Goal: Information Seeking & Learning: Learn about a topic

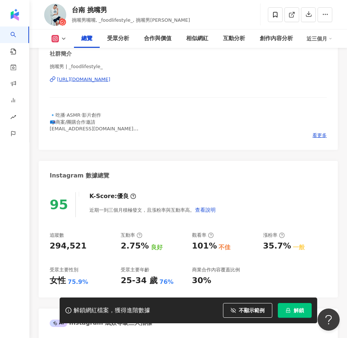
scroll to position [229, 0]
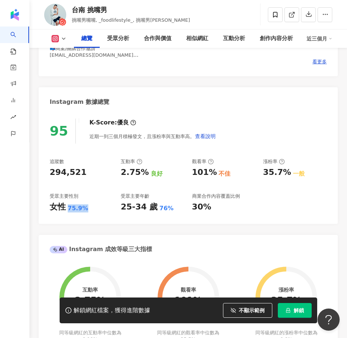
drag, startPoint x: 67, startPoint y: 211, endPoint x: 89, endPoint y: 212, distance: 21.7
click at [89, 212] on div "女性 75.9%" at bounding box center [82, 206] width 64 height 11
copy div "75.9%"
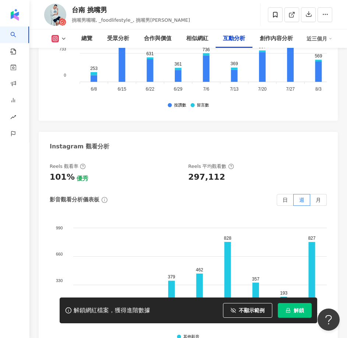
scroll to position [2583, 0]
drag, startPoint x: 189, startPoint y: 141, endPoint x: 216, endPoint y: 147, distance: 27.5
click at [222, 172] on div "297,112" at bounding box center [253, 177] width 131 height 11
copy div "297,112"
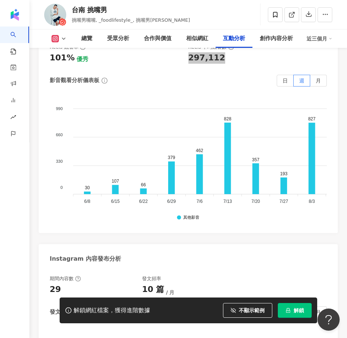
scroll to position [2767, 0]
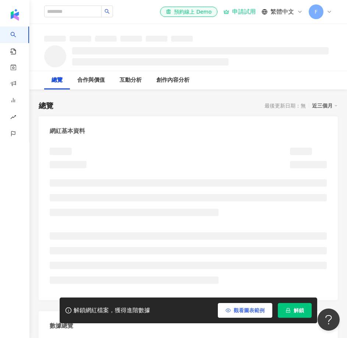
click at [259, 315] on button "觀看圖表範例" at bounding box center [245, 310] width 54 height 15
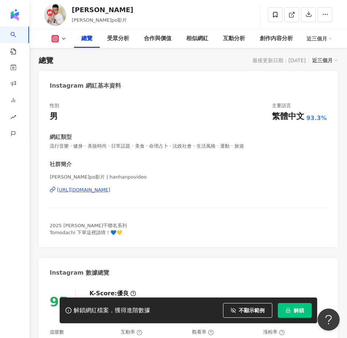
scroll to position [266, 0]
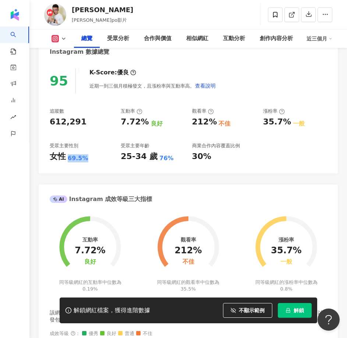
drag, startPoint x: 68, startPoint y: 157, endPoint x: 83, endPoint y: 164, distance: 17.0
click at [83, 164] on div "95 K-Score : 優良 近期一到三個月積極發文，且漲粉率與互動率高。 查看說明 追蹤數 612,291 互動率 7.72% 良好 觀看率 212% 不…" at bounding box center [188, 117] width 299 height 112
copy div "69.5%"
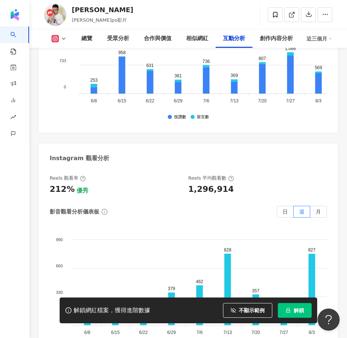
scroll to position [2509, 0]
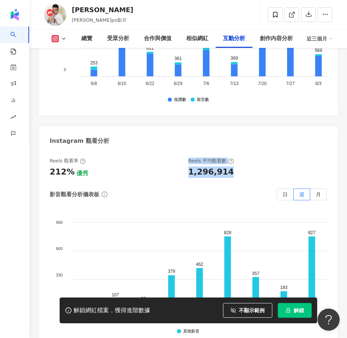
drag, startPoint x: 192, startPoint y: 164, endPoint x: 237, endPoint y: 166, distance: 44.9
click at [237, 166] on div "Reels 觀看率 212% 優秀 Reels 平均觀看數 1,296,914" at bounding box center [185, 167] width 270 height 20
click at [240, 173] on div "Reels 觀看率 212% 優秀 Reels 平均觀看數 1,296,914 影音觀看分析儀表板 日 週 月 990 990 660 660 330 330…" at bounding box center [188, 246] width 277 height 178
drag, startPoint x: 235, startPoint y: 164, endPoint x: 165, endPoint y: 174, distance: 70.8
click at [187, 169] on div "Reels 觀看率 212% 優秀 Reels 平均觀看數 1,296,914" at bounding box center [185, 167] width 270 height 20
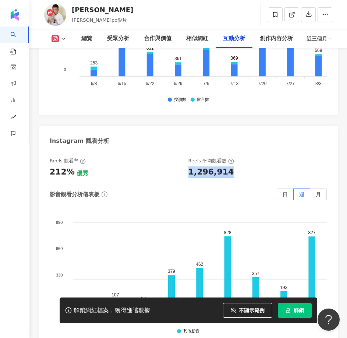
copy div "1,296,914"
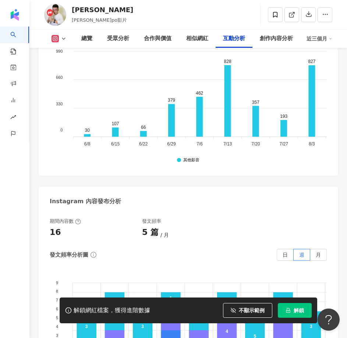
scroll to position [2693, 0]
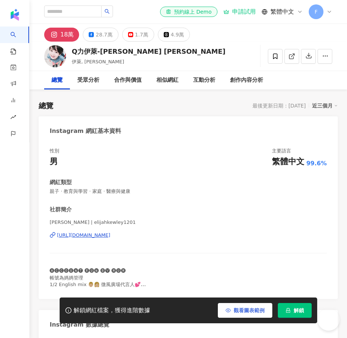
click at [243, 312] on span "觀看圖表範例" at bounding box center [249, 310] width 31 height 6
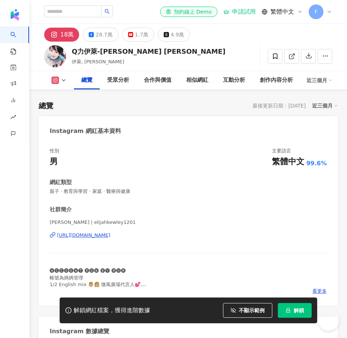
scroll to position [45, 0]
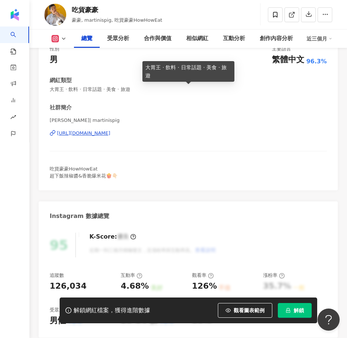
scroll to position [229, 0]
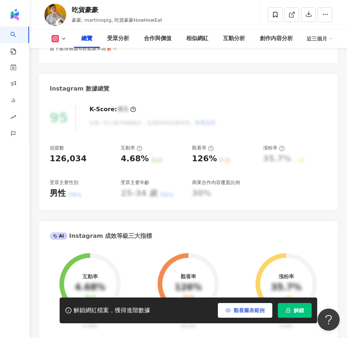
click at [241, 311] on span "觀看圖表範例" at bounding box center [249, 310] width 31 height 6
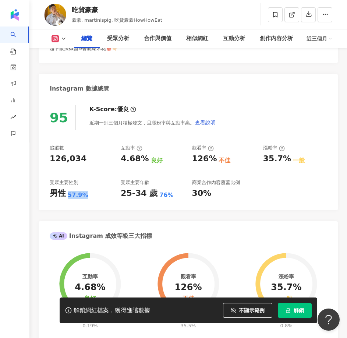
drag, startPoint x: 67, startPoint y: 196, endPoint x: 86, endPoint y: 196, distance: 19.1
click at [86, 196] on div "男性 57.9%" at bounding box center [82, 193] width 64 height 11
copy div "57.9%"
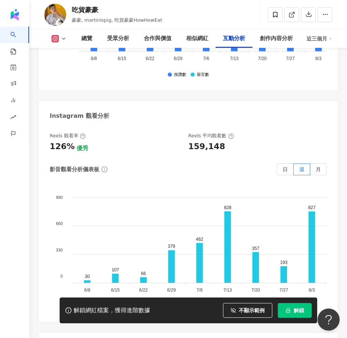
scroll to position [2509, 0]
drag, startPoint x: 188, startPoint y: 134, endPoint x: 218, endPoint y: 131, distance: 29.9
click at [218, 141] on div "159,148" at bounding box center [206, 146] width 37 height 11
copy div "159,148"
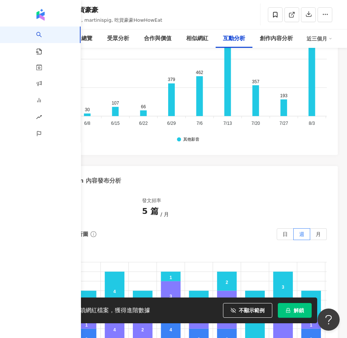
scroll to position [2693, 0]
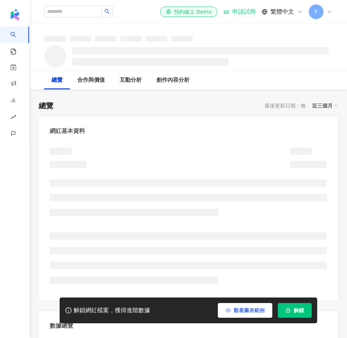
click at [245, 314] on button "觀看圖表範例" at bounding box center [245, 310] width 54 height 15
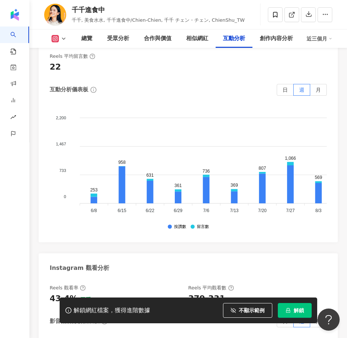
scroll to position [2386, 0]
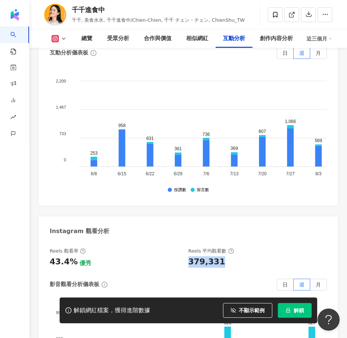
drag, startPoint x: 187, startPoint y: 250, endPoint x: 234, endPoint y: 248, distance: 46.8
click at [234, 248] on div "Reels 觀看率 43.4% 優秀 Reels 平均觀看數 379,331" at bounding box center [185, 257] width 270 height 20
copy div "379,331"
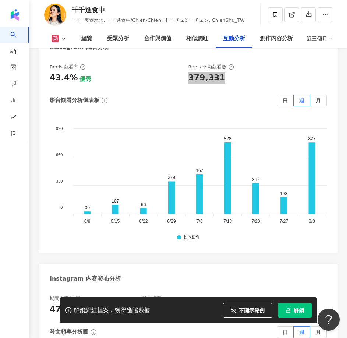
scroll to position [2607, 0]
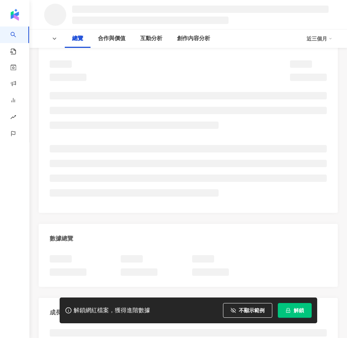
scroll to position [110, 0]
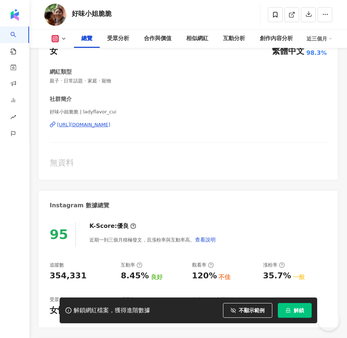
scroll to position [45, 0]
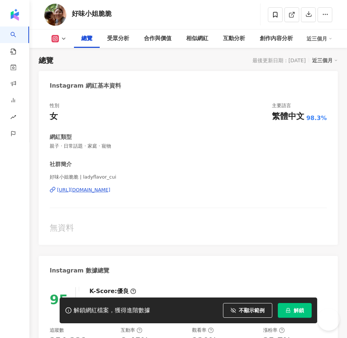
drag, startPoint x: 68, startPoint y: 155, endPoint x: 3, endPoint y: 203, distance: 80.7
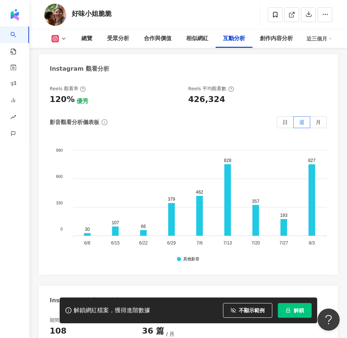
scroll to position [2546, 0]
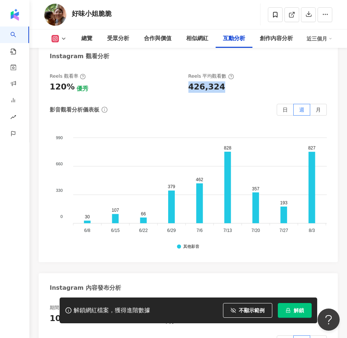
drag, startPoint x: 185, startPoint y: 81, endPoint x: 220, endPoint y: 84, distance: 34.3
click at [220, 84] on div "Reels 觀看率 120% 優秀 Reels 平均觀看數 426,324" at bounding box center [185, 83] width 270 height 20
copy div "426,324"
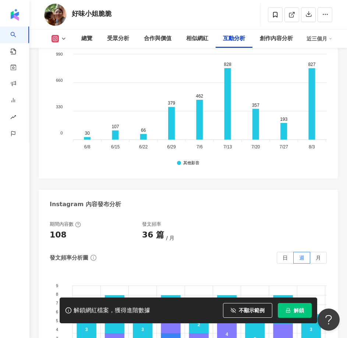
scroll to position [2656, 0]
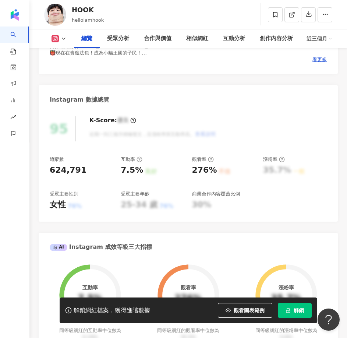
scroll to position [340, 0]
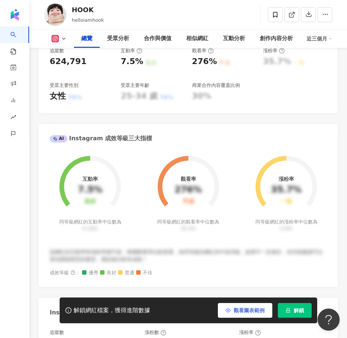
click at [249, 307] on span "觀看圖表範例" at bounding box center [249, 310] width 31 height 6
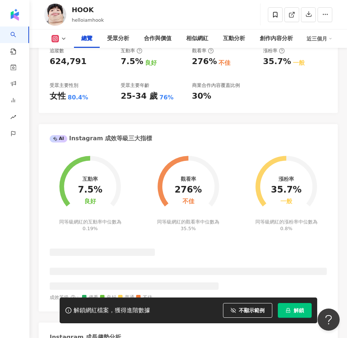
scroll to position [229, 0]
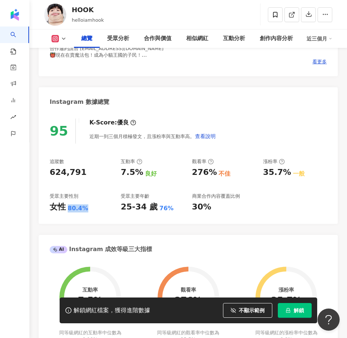
drag, startPoint x: 68, startPoint y: 208, endPoint x: 86, endPoint y: 207, distance: 17.3
click at [86, 207] on div "女性 80.4%" at bounding box center [82, 206] width 64 height 11
copy div "80.4%"
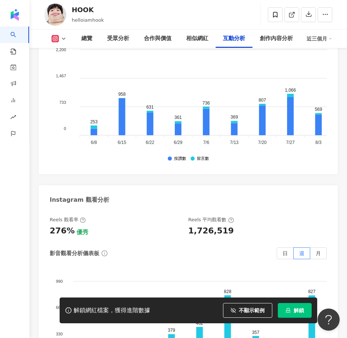
scroll to position [2509, 0]
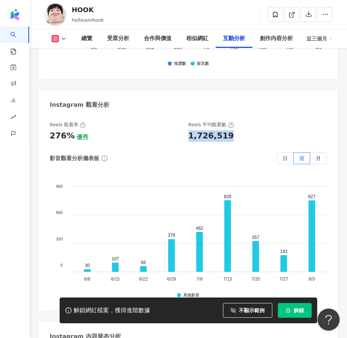
drag, startPoint x: 186, startPoint y: 138, endPoint x: 229, endPoint y: 136, distance: 43.4
click at [229, 136] on div "Reels 觀看率 276% 優秀 Reels 平均觀看數 1,726,519" at bounding box center [185, 131] width 270 height 20
copy div "1,726,519"
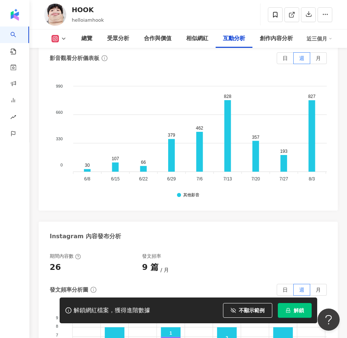
scroll to position [2730, 0]
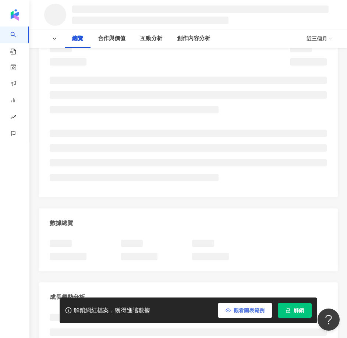
scroll to position [147, 0]
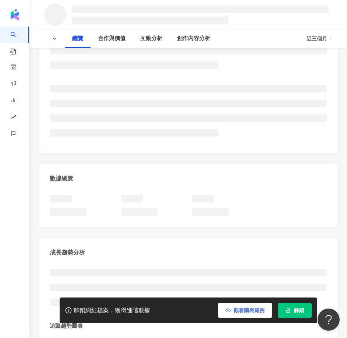
click at [247, 307] on span "觀看圖表範例" at bounding box center [249, 310] width 31 height 6
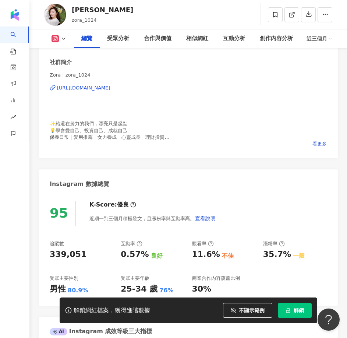
scroll to position [229, 0]
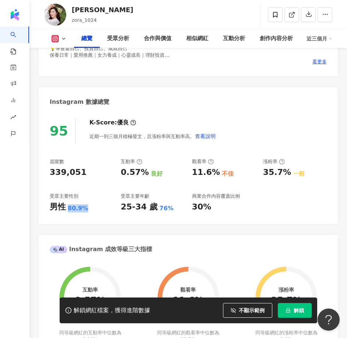
drag, startPoint x: 68, startPoint y: 210, endPoint x: 85, endPoint y: 210, distance: 17.3
click at [85, 210] on div "80.9%" at bounding box center [78, 208] width 21 height 8
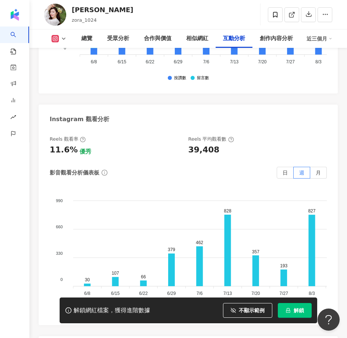
scroll to position [2472, 0]
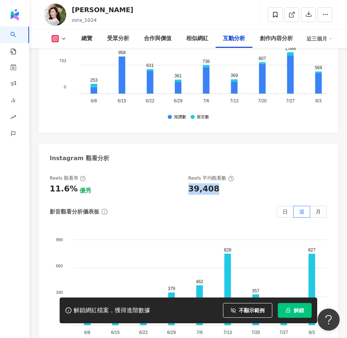
drag, startPoint x: 215, startPoint y: 172, endPoint x: 190, endPoint y: 171, distance: 25.0
click at [190, 183] on div "39,408" at bounding box center [253, 188] width 131 height 11
copy div "39,408"
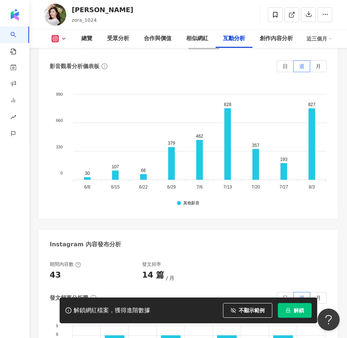
scroll to position [2620, 0]
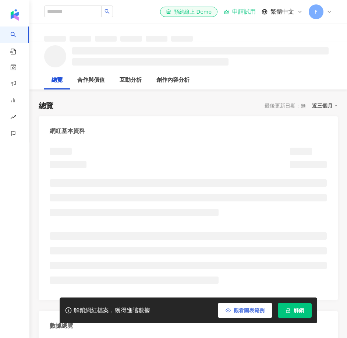
click at [241, 314] on button "觀看圖表範例" at bounding box center [245, 310] width 54 height 15
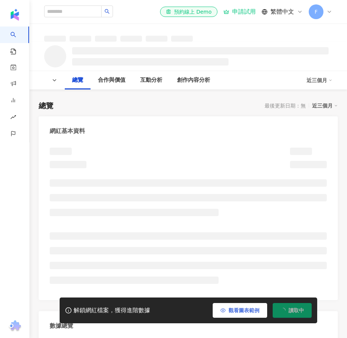
click at [230, 309] on span "觀看圖表範例" at bounding box center [243, 310] width 31 height 6
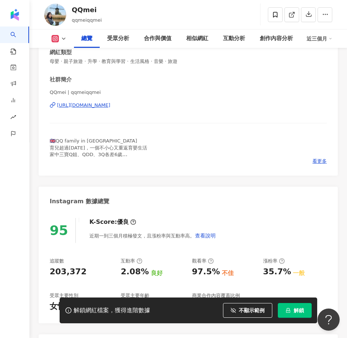
scroll to position [192, 0]
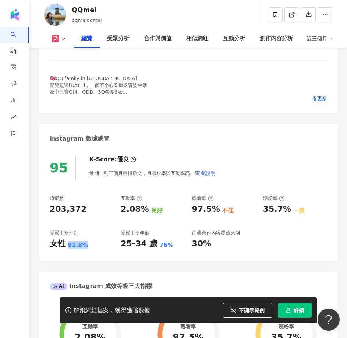
drag, startPoint x: 89, startPoint y: 244, endPoint x: 65, endPoint y: 246, distance: 24.0
click at [65, 246] on div "女性 91.8%" at bounding box center [82, 243] width 64 height 11
copy div "女性 91.8%"
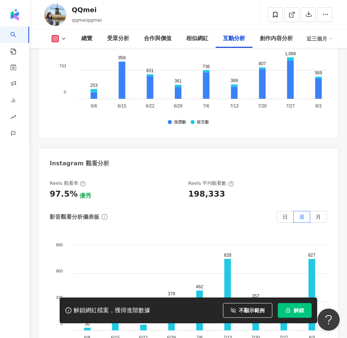
scroll to position [2472, 0]
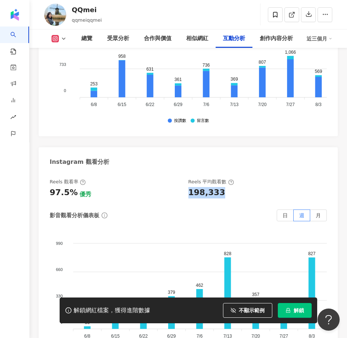
drag, startPoint x: 197, startPoint y: 169, endPoint x: 220, endPoint y: 170, distance: 23.2
click at [220, 187] on div "198,333" at bounding box center [253, 192] width 131 height 11
copy div "198,333"
click at [210, 209] on div "影音觀看分析儀表板 日 週 月 990 990 660 660 330 330 0 0 30 107 66 379 462 828 357 193 827 4…" at bounding box center [188, 282] width 277 height 147
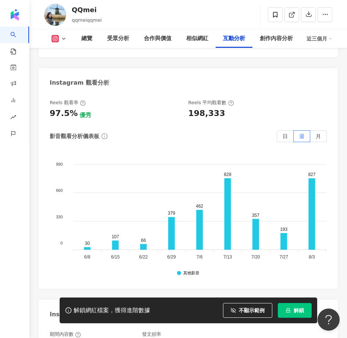
scroll to position [2656, 0]
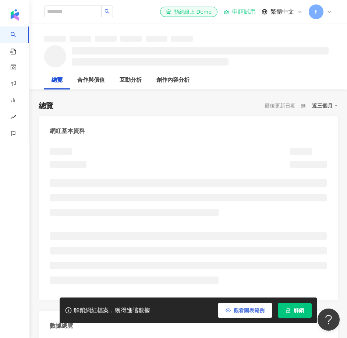
click at [246, 313] on span "觀看圖表範例" at bounding box center [249, 310] width 31 height 6
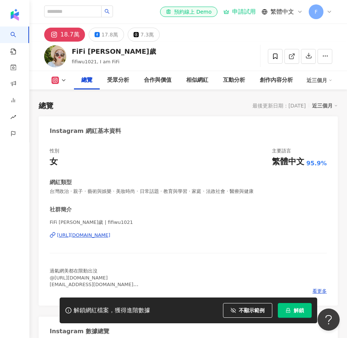
scroll to position [266, 0]
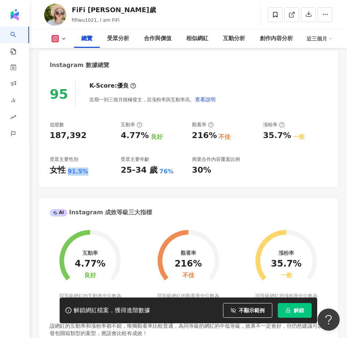
drag, startPoint x: 81, startPoint y: 172, endPoint x: 86, endPoint y: 172, distance: 5.5
click at [86, 172] on div "女性 91.5%" at bounding box center [82, 169] width 64 height 11
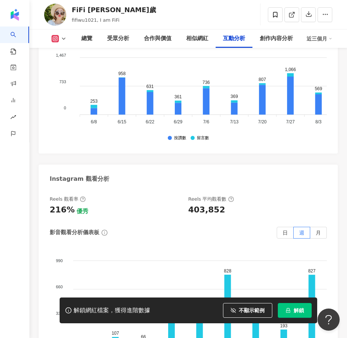
scroll to position [2472, 0]
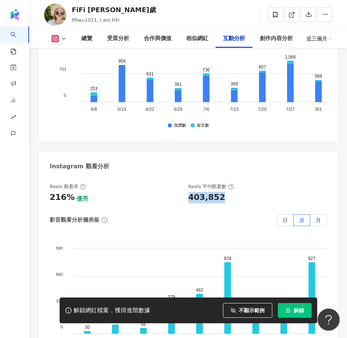
drag, startPoint x: 187, startPoint y: 173, endPoint x: 222, endPoint y: 170, distance: 35.5
click at [222, 183] on div "Reels 觀看率 216% 優秀 Reels 平均觀看數 403,852" at bounding box center [185, 193] width 270 height 20
copy div "403,852"
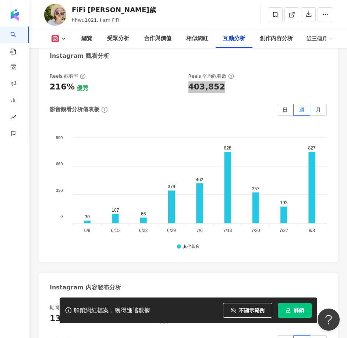
scroll to position [2620, 0]
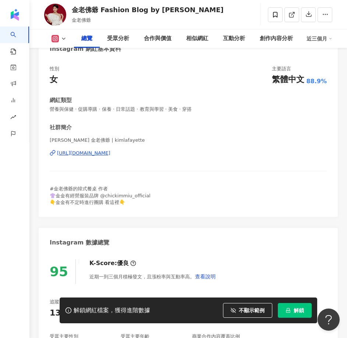
scroll to position [266, 0]
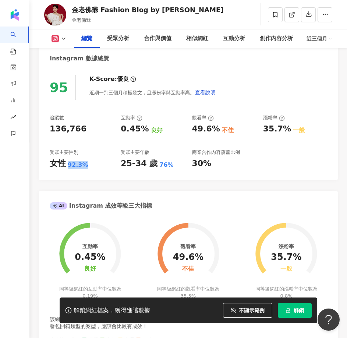
drag, startPoint x: 86, startPoint y: 164, endPoint x: 0, endPoint y: 169, distance: 85.8
click at [67, 167] on div "女性 92.3%" at bounding box center [82, 163] width 64 height 11
copy div "92.3%"
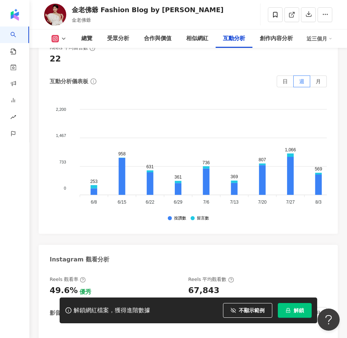
scroll to position [2509, 0]
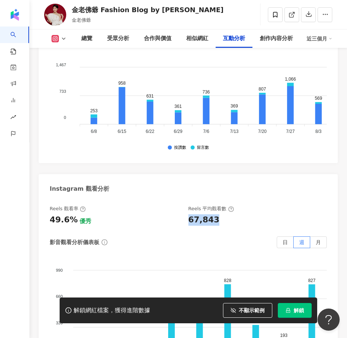
drag, startPoint x: 192, startPoint y: 156, endPoint x: 213, endPoint y: 154, distance: 21.8
click at [213, 205] on div "Reels 觀看率 49.6% 優秀 [PERSON_NAME] 平均觀看數 67,843" at bounding box center [185, 215] width 270 height 20
copy div "67,843"
click at [136, 259] on foreignobject at bounding box center [267, 314] width 405 height 110
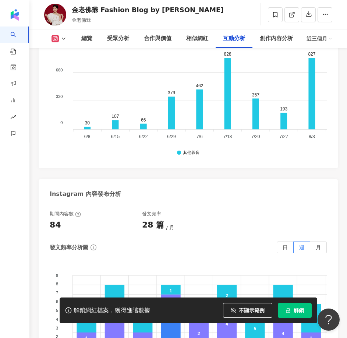
scroll to position [2803, 0]
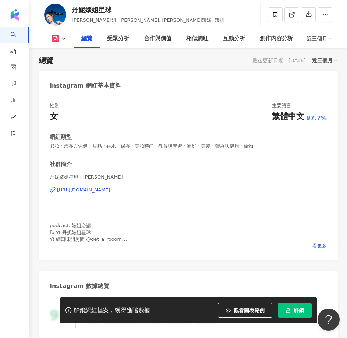
scroll to position [138, 0]
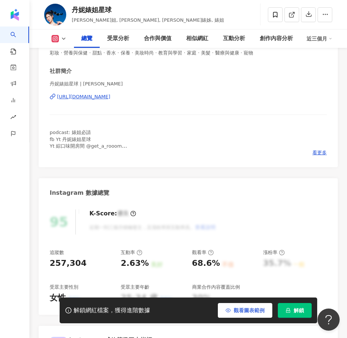
click at [257, 309] on span "觀看圖表範例" at bounding box center [249, 310] width 31 height 6
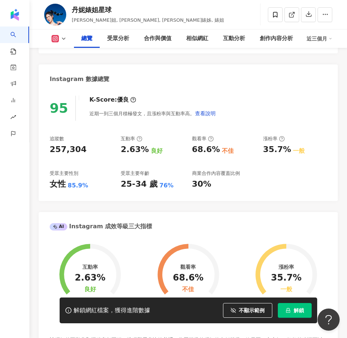
scroll to position [264, 0]
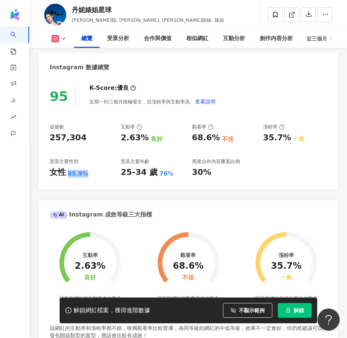
drag, startPoint x: 67, startPoint y: 173, endPoint x: 87, endPoint y: 171, distance: 20.3
click at [87, 171] on div "女性 85.9%" at bounding box center [82, 172] width 64 height 11
copy div "85.9%"
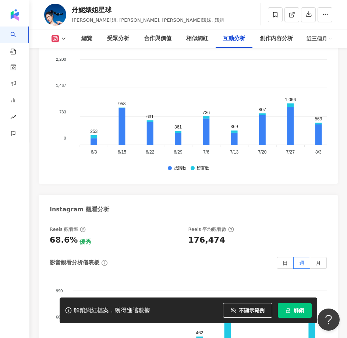
scroll to position [2433, 0]
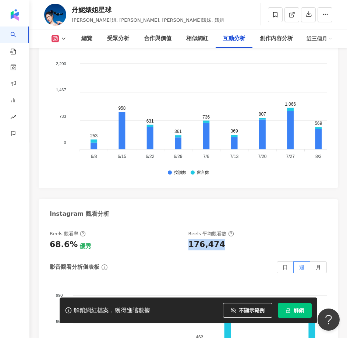
drag, startPoint x: 190, startPoint y: 222, endPoint x: 224, endPoint y: 221, distance: 33.8
click at [224, 239] on div "176,474" at bounding box center [253, 244] width 131 height 11
copy div "176,474"
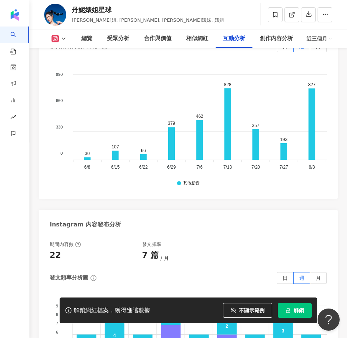
scroll to position [2801, 0]
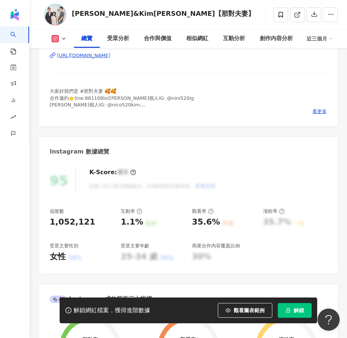
scroll to position [192, 0]
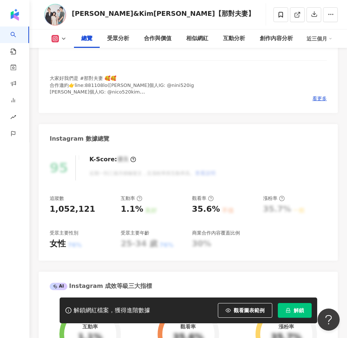
click at [257, 309] on span "觀看圖表範例" at bounding box center [249, 310] width 31 height 6
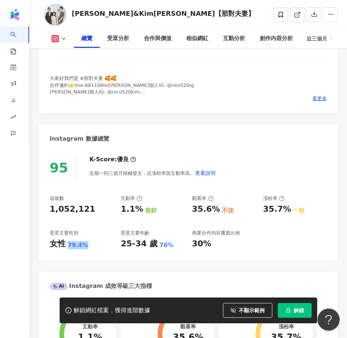
drag, startPoint x: 67, startPoint y: 246, endPoint x: 83, endPoint y: 246, distance: 16.2
click at [83, 246] on div "女性 79.4%" at bounding box center [82, 243] width 64 height 11
copy div "79.4%"
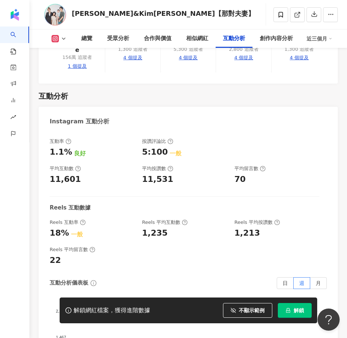
scroll to position [2178, 0]
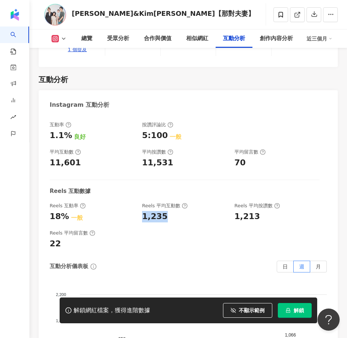
drag, startPoint x: 143, startPoint y: 212, endPoint x: 165, endPoint y: 213, distance: 22.1
click at [165, 213] on div "1,235" at bounding box center [184, 216] width 85 height 11
copy div "1,235"
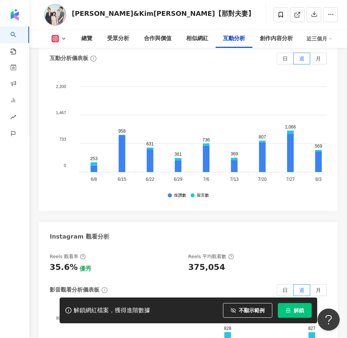
scroll to position [2472, 0]
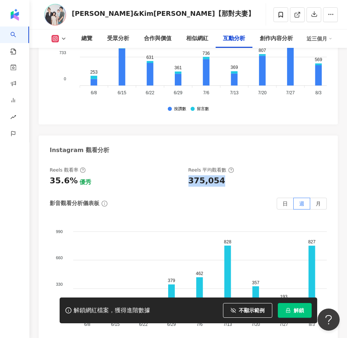
drag, startPoint x: 188, startPoint y: 175, endPoint x: 1, endPoint y: 213, distance: 191.0
click at [227, 177] on div "375,054" at bounding box center [253, 180] width 131 height 11
copy div "375,054"
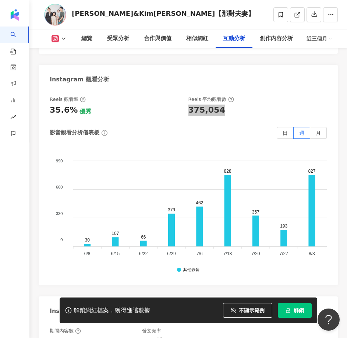
scroll to position [2620, 0]
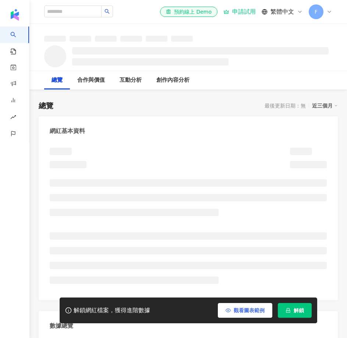
click at [243, 313] on span "觀看圖表範例" at bounding box center [249, 310] width 31 height 6
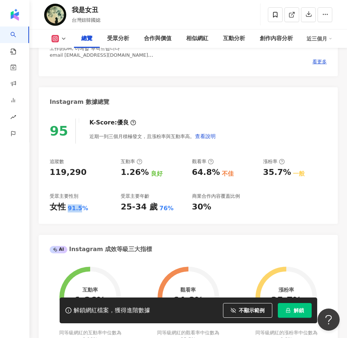
drag, startPoint x: 65, startPoint y: 211, endPoint x: 65, endPoint y: 226, distance: 14.7
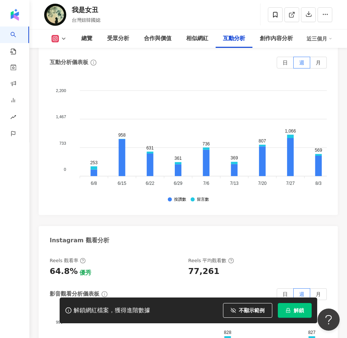
scroll to position [2472, 0]
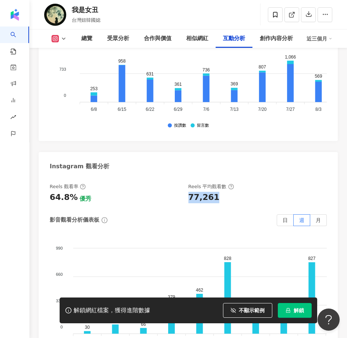
drag, startPoint x: 188, startPoint y: 166, endPoint x: 214, endPoint y: 164, distance: 26.9
click at [214, 183] on div "Reels 觀看率 64.8% 優秀 Reels 平均觀看數 77,261" at bounding box center [185, 193] width 270 height 20
copy div "77,261"
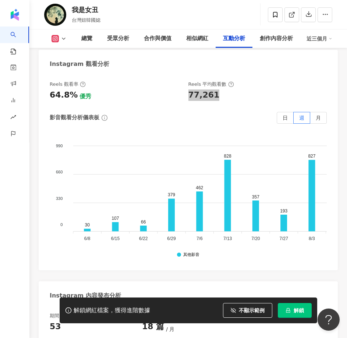
scroll to position [2620, 0]
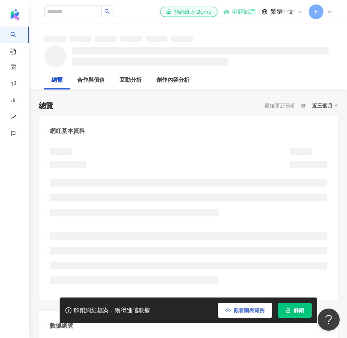
click at [242, 307] on span "觀看圖表範例" at bounding box center [249, 310] width 31 height 6
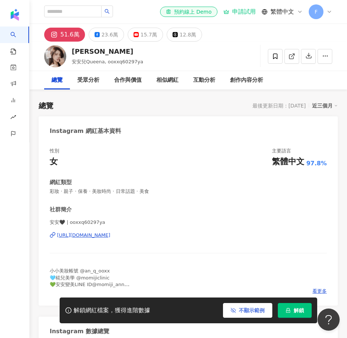
scroll to position [229, 0]
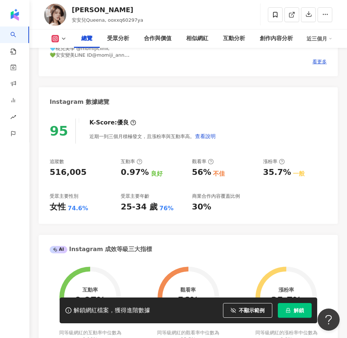
drag, startPoint x: 67, startPoint y: 209, endPoint x: 88, endPoint y: 228, distance: 27.9
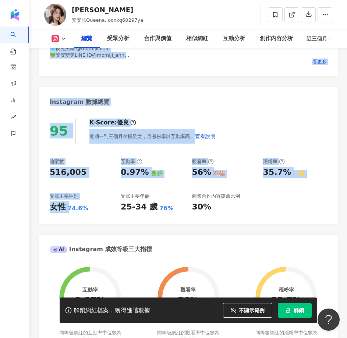
scroll to position [266, 0]
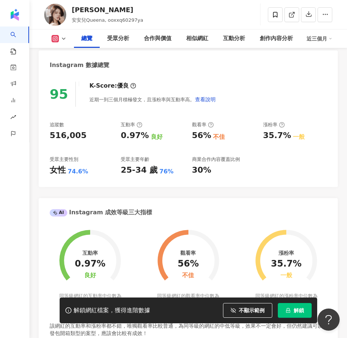
drag, startPoint x: 78, startPoint y: 172, endPoint x: 71, endPoint y: 172, distance: 6.3
click at [77, 172] on div "74.6%" at bounding box center [78, 171] width 21 height 8
drag, startPoint x: 69, startPoint y: 173, endPoint x: 87, endPoint y: 174, distance: 18.4
click at [87, 174] on div "女性 74.6%" at bounding box center [82, 169] width 64 height 11
copy div "74.6%"
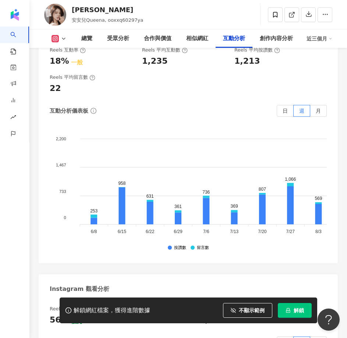
scroll to position [2509, 0]
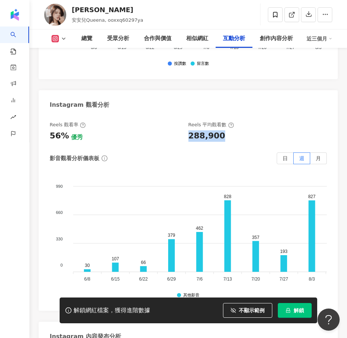
drag, startPoint x: 188, startPoint y: 131, endPoint x: 218, endPoint y: 130, distance: 30.2
click at [218, 130] on div "Reels 觀看率 56% 優秀 Reels 平均觀看數 288,900" at bounding box center [185, 131] width 270 height 20
copy div "288,900"
click at [155, 175] on foreignobject at bounding box center [267, 230] width 405 height 110
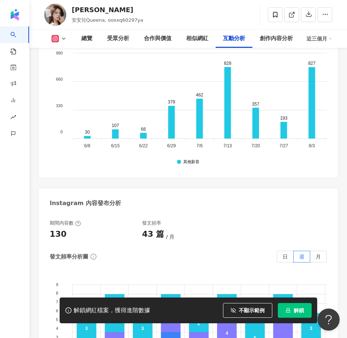
scroll to position [2693, 0]
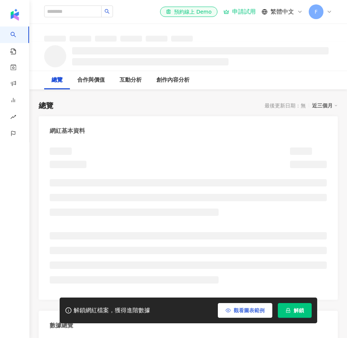
click at [244, 313] on span "觀看圖表範例" at bounding box center [249, 310] width 31 height 6
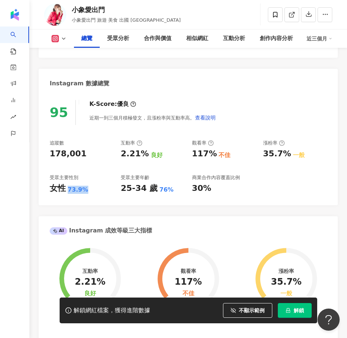
drag, startPoint x: 68, startPoint y: 188, endPoint x: 85, endPoint y: 190, distance: 17.4
click at [85, 190] on div "73.9%" at bounding box center [78, 190] width 21 height 8
copy div "73.9%"
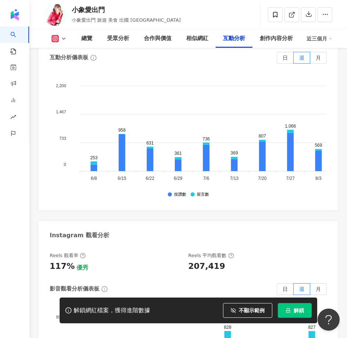
scroll to position [2399, 0]
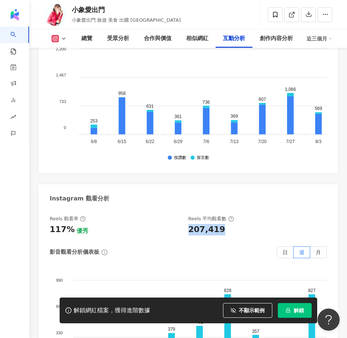
drag, startPoint x: 189, startPoint y: 234, endPoint x: 218, endPoint y: 232, distance: 28.4
click at [218, 232] on div "207,419" at bounding box center [206, 229] width 37 height 11
copy div "207,419"
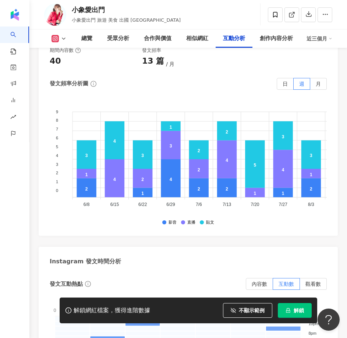
scroll to position [2803, 0]
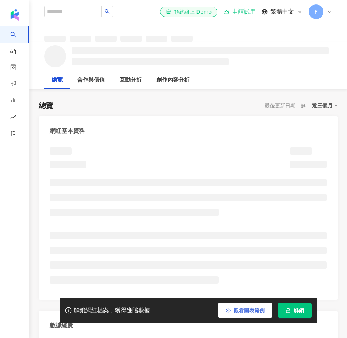
click at [242, 310] on span "觀看圖表範例" at bounding box center [249, 310] width 31 height 6
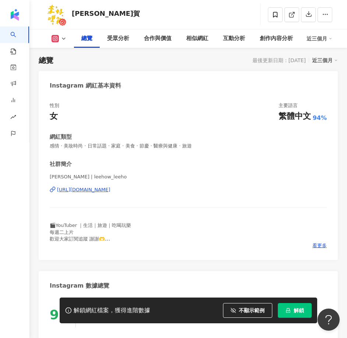
scroll to position [229, 0]
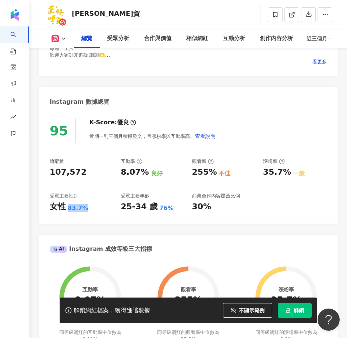
drag, startPoint x: 69, startPoint y: 209, endPoint x: 84, endPoint y: 211, distance: 15.2
click at [84, 211] on div "83.7%" at bounding box center [78, 208] width 21 height 8
copy div "83.7%"
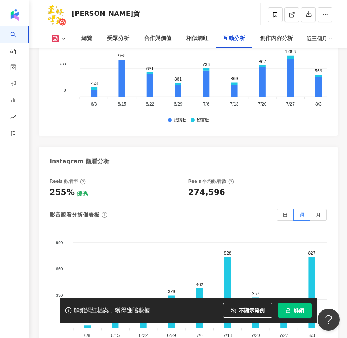
scroll to position [2546, 0]
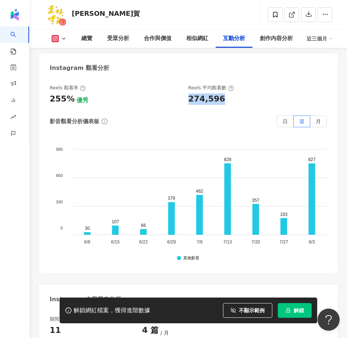
drag, startPoint x: 190, startPoint y: 100, endPoint x: 0, endPoint y: 171, distance: 202.6
click at [220, 100] on div "274,596" at bounding box center [253, 98] width 131 height 11
copy div "274,596"
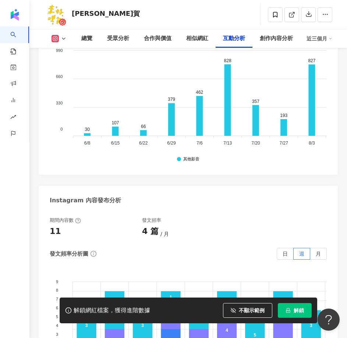
scroll to position [2693, 0]
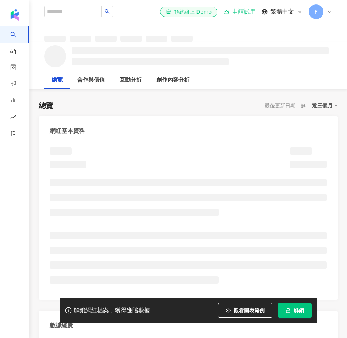
drag, startPoint x: 237, startPoint y: 311, endPoint x: 225, endPoint y: 263, distance: 49.2
click at [237, 311] on span "觀看圖表範例" at bounding box center [249, 310] width 31 height 6
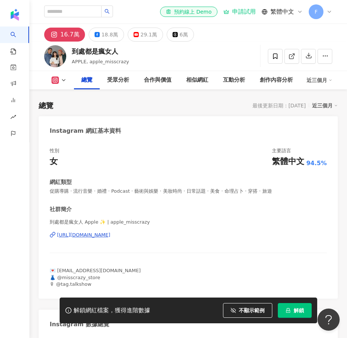
scroll to position [192, 0]
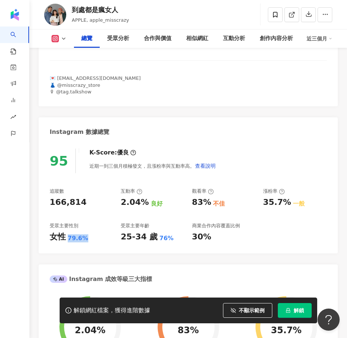
drag, startPoint x: 68, startPoint y: 238, endPoint x: 87, endPoint y: 241, distance: 18.9
click at [87, 241] on div "女性 79.6%" at bounding box center [82, 236] width 64 height 11
copy div "79.6%"
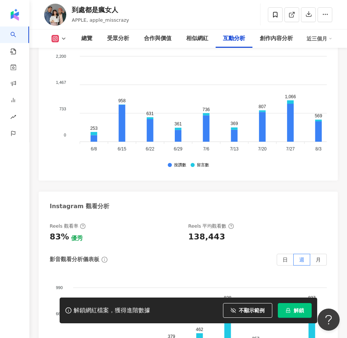
scroll to position [2436, 0]
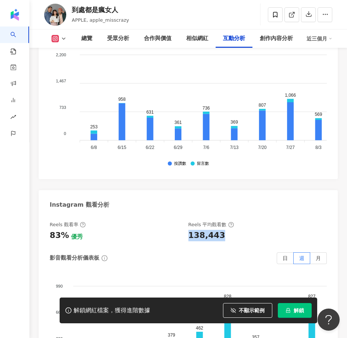
drag, startPoint x: 189, startPoint y: 205, endPoint x: 230, endPoint y: 206, distance: 40.8
click at [230, 230] on div "138,443" at bounding box center [253, 235] width 131 height 11
copy div "138,443"
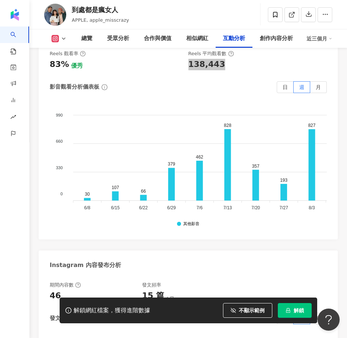
scroll to position [2620, 0]
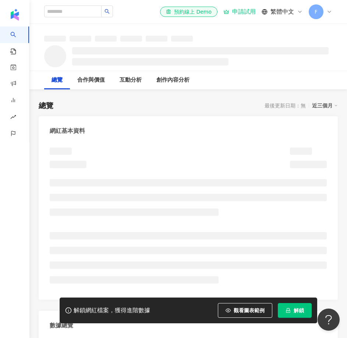
click at [253, 309] on span "觀看圖表範例" at bounding box center [249, 310] width 31 height 6
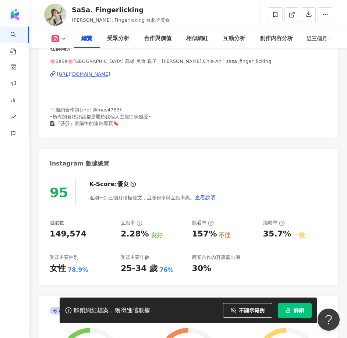
scroll to position [229, 0]
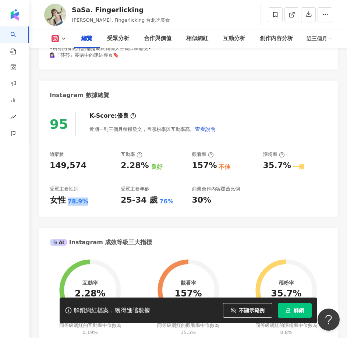
drag, startPoint x: 68, startPoint y: 204, endPoint x: 88, endPoint y: 203, distance: 19.9
click at [88, 203] on div "女性 78.9%" at bounding box center [82, 200] width 64 height 11
copy div "78.9%"
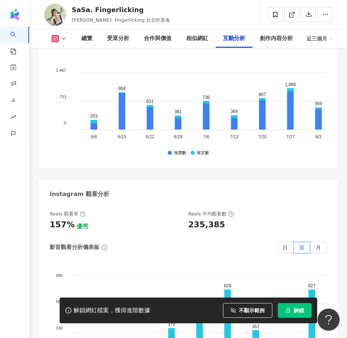
scroll to position [2436, 0]
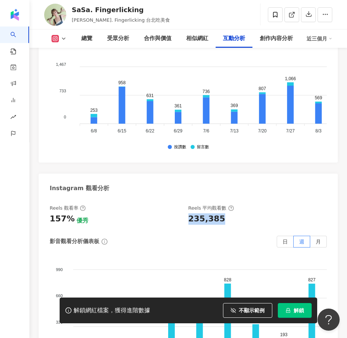
drag, startPoint x: 188, startPoint y: 211, endPoint x: 227, endPoint y: 213, distance: 38.7
click at [227, 213] on div "235,385" at bounding box center [253, 218] width 131 height 11
copy div "235,385"
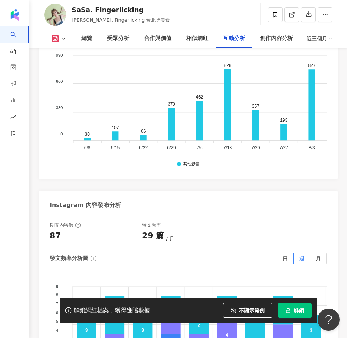
scroll to position [2656, 0]
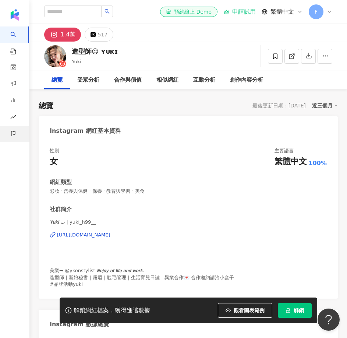
scroll to position [45, 0]
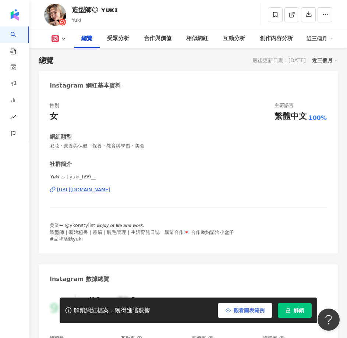
click at [258, 314] on button "觀看圖表範例" at bounding box center [245, 310] width 54 height 15
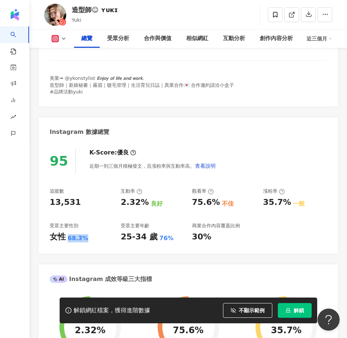
drag, startPoint x: 70, startPoint y: 239, endPoint x: 83, endPoint y: 239, distance: 14.0
click at [83, 239] on div "女性 68.3%" at bounding box center [82, 236] width 64 height 11
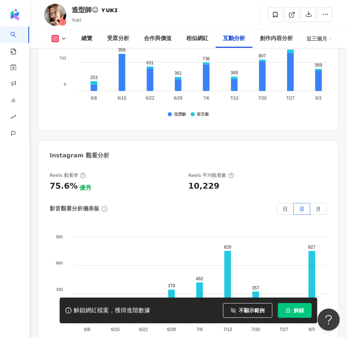
scroll to position [2472, 0]
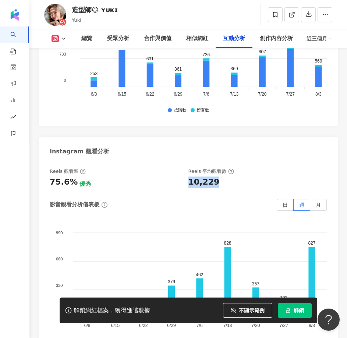
drag, startPoint x: 185, startPoint y: 170, endPoint x: 214, endPoint y: 164, distance: 29.5
click at [214, 168] on div "Reels 觀看率 75.6% 優秀 Reels 平均觀看數 10,229" at bounding box center [185, 178] width 270 height 20
copy div "10,229"
click at [185, 199] on div "影音觀看分析儀表板 日 週 月 990 990 660 660 330 330 0 0 30 107 66 379 462 828 357 193 827 4…" at bounding box center [188, 272] width 277 height 147
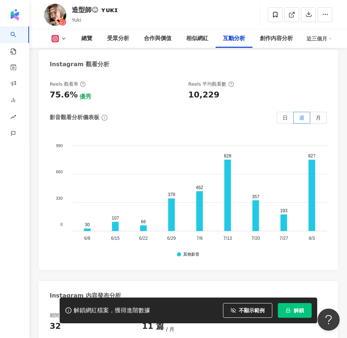
scroll to position [2656, 0]
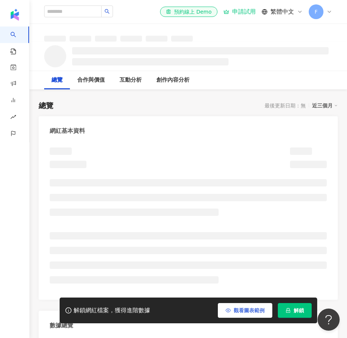
click at [242, 313] on span "觀看圖表範例" at bounding box center [249, 310] width 31 height 6
click at [244, 309] on span "觀看圖表範例" at bounding box center [249, 310] width 31 height 6
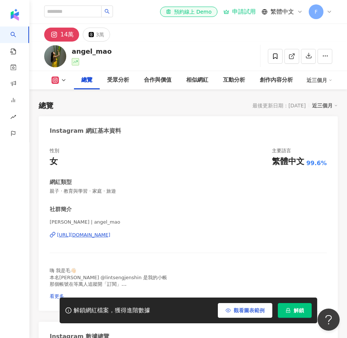
scroll to position [45, 0]
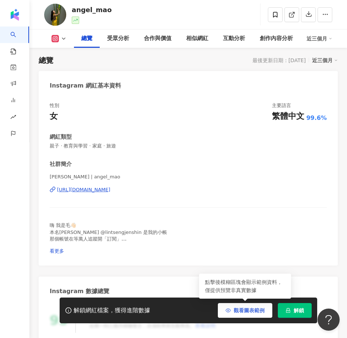
click at [248, 314] on button "觀看圖表範例" at bounding box center [245, 310] width 54 height 15
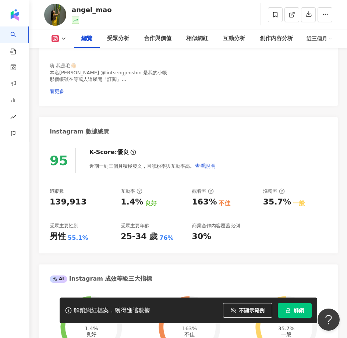
scroll to position [229, 0]
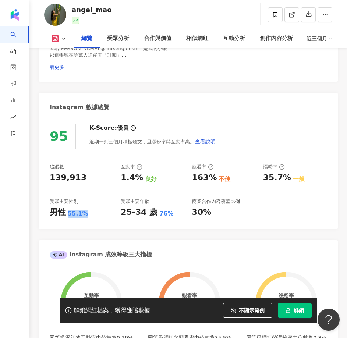
drag, startPoint x: 89, startPoint y: 210, endPoint x: 66, endPoint y: 209, distance: 22.5
click at [66, 209] on div "男性 55.1%" at bounding box center [82, 212] width 64 height 11
copy div "男性 55.1%"
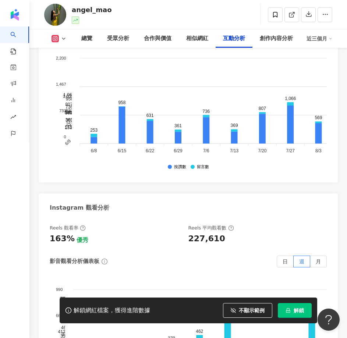
scroll to position [2546, 0]
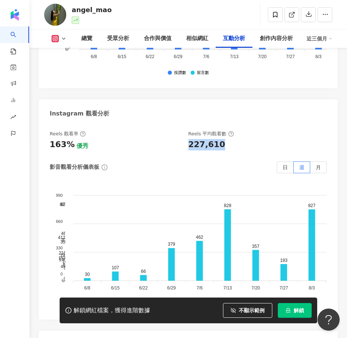
drag, startPoint x: 218, startPoint y: 113, endPoint x: 189, endPoint y: 114, distance: 28.3
click at [189, 139] on div "227,610" at bounding box center [206, 144] width 37 height 11
copy div "227,610"
click at [261, 193] on foreignobject at bounding box center [267, 239] width 405 height 110
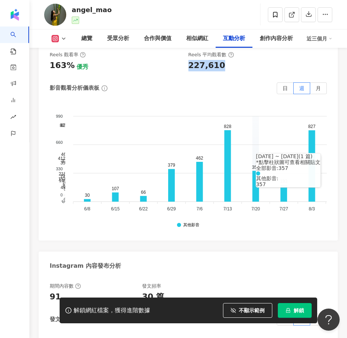
scroll to position [2693, 0]
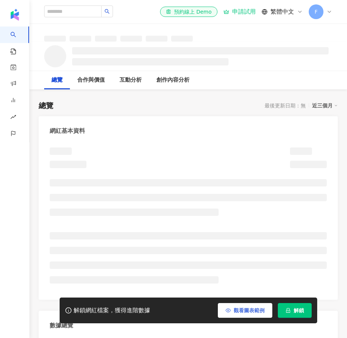
click at [250, 312] on span "觀看圖表範例" at bounding box center [249, 310] width 31 height 6
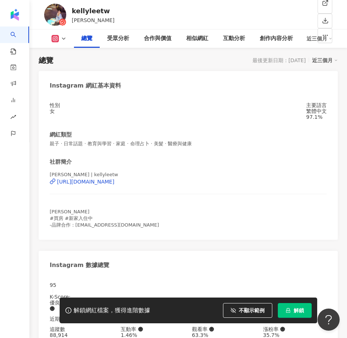
scroll to position [266, 0]
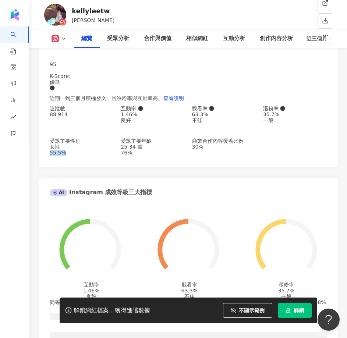
drag, startPoint x: 71, startPoint y: 164, endPoint x: 1, endPoint y: 183, distance: 72.3
click at [86, 156] on div "女性 55.5%" at bounding box center [82, 150] width 64 height 12
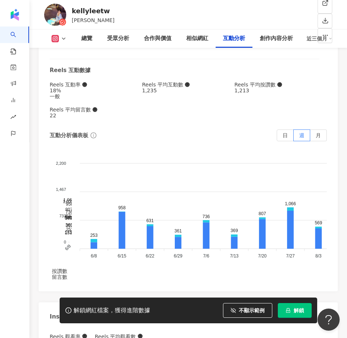
scroll to position [2546, 0]
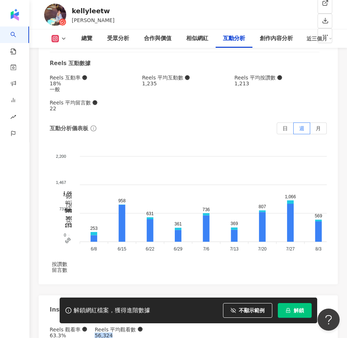
drag, startPoint x: 205, startPoint y: 98, endPoint x: 216, endPoint y: 97, distance: 11.1
click at [142, 332] on div "56,324" at bounding box center [119, 335] width 48 height 6
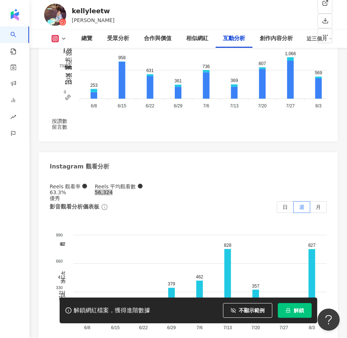
scroll to position [2693, 0]
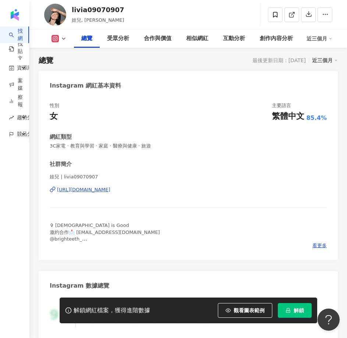
scroll to position [192, 0]
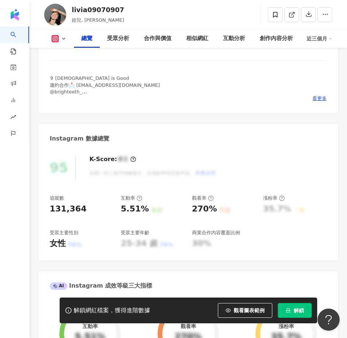
click at [250, 306] on button "觀看圖表範例" at bounding box center [245, 310] width 54 height 15
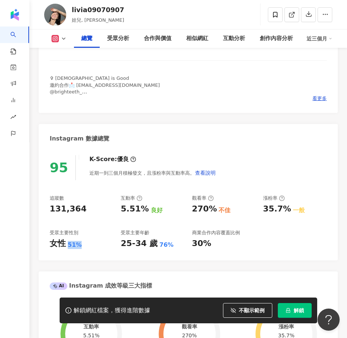
drag, startPoint x: 74, startPoint y: 245, endPoint x: 1, endPoint y: 244, distance: 73.2
click at [83, 243] on div "女性 51%" at bounding box center [82, 243] width 64 height 11
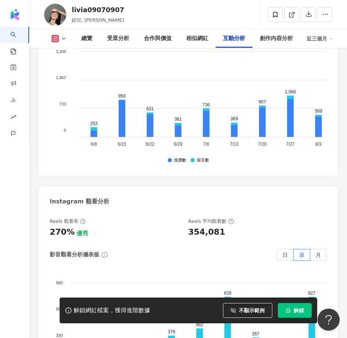
scroll to position [2436, 0]
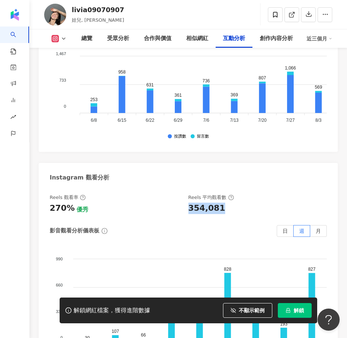
drag, startPoint x: 208, startPoint y: 211, endPoint x: 223, endPoint y: 210, distance: 15.1
click at [224, 210] on div "Reels 觀看率 270% 優秀 Reels 平均觀看數 354,081" at bounding box center [185, 204] width 270 height 20
click at [202, 225] on div "Reels 觀看率 270% 優秀 Reels 平均觀看數 354,081 影音觀看分析儀表板 日 週 月 990 990 660 660 330 330 0…" at bounding box center [188, 283] width 277 height 178
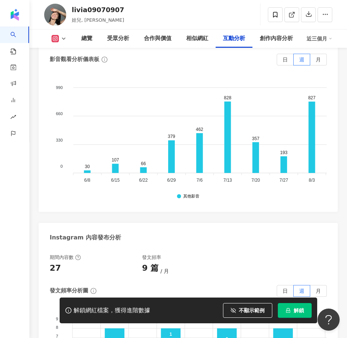
scroll to position [2620, 0]
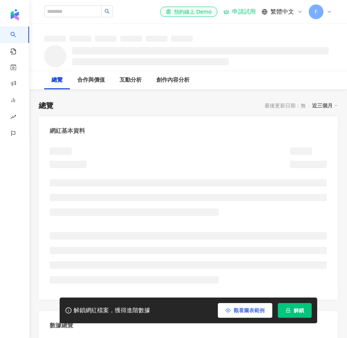
click at [252, 311] on span "觀看圖表範例" at bounding box center [249, 310] width 31 height 6
